Goal: Entertainment & Leisure: Consume media (video, audio)

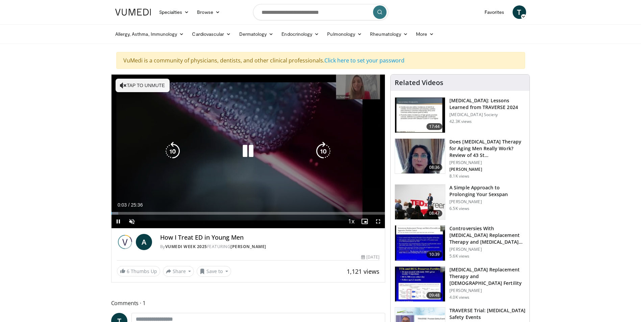
click at [135, 90] on button "Tap to unmute" at bounding box center [143, 86] width 54 height 14
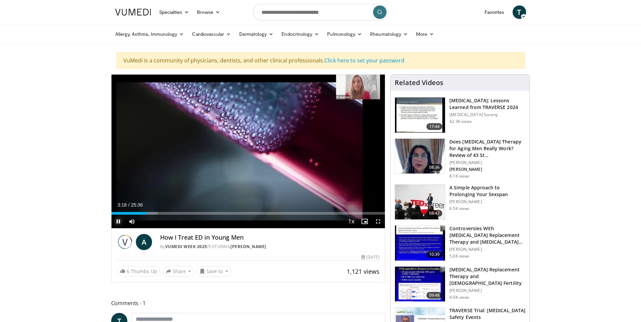
click at [119, 220] on span "Video Player" at bounding box center [119, 222] width 14 height 14
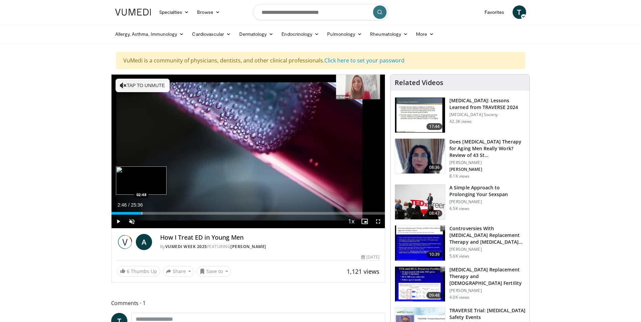
click at [142, 213] on div "Progress Bar" at bounding box center [142, 213] width 1 height 3
click at [133, 220] on span "Video Player" at bounding box center [132, 222] width 14 height 14
click at [147, 213] on div "Progress Bar" at bounding box center [147, 213] width 1 height 3
